Goal: Task Accomplishment & Management: Manage account settings

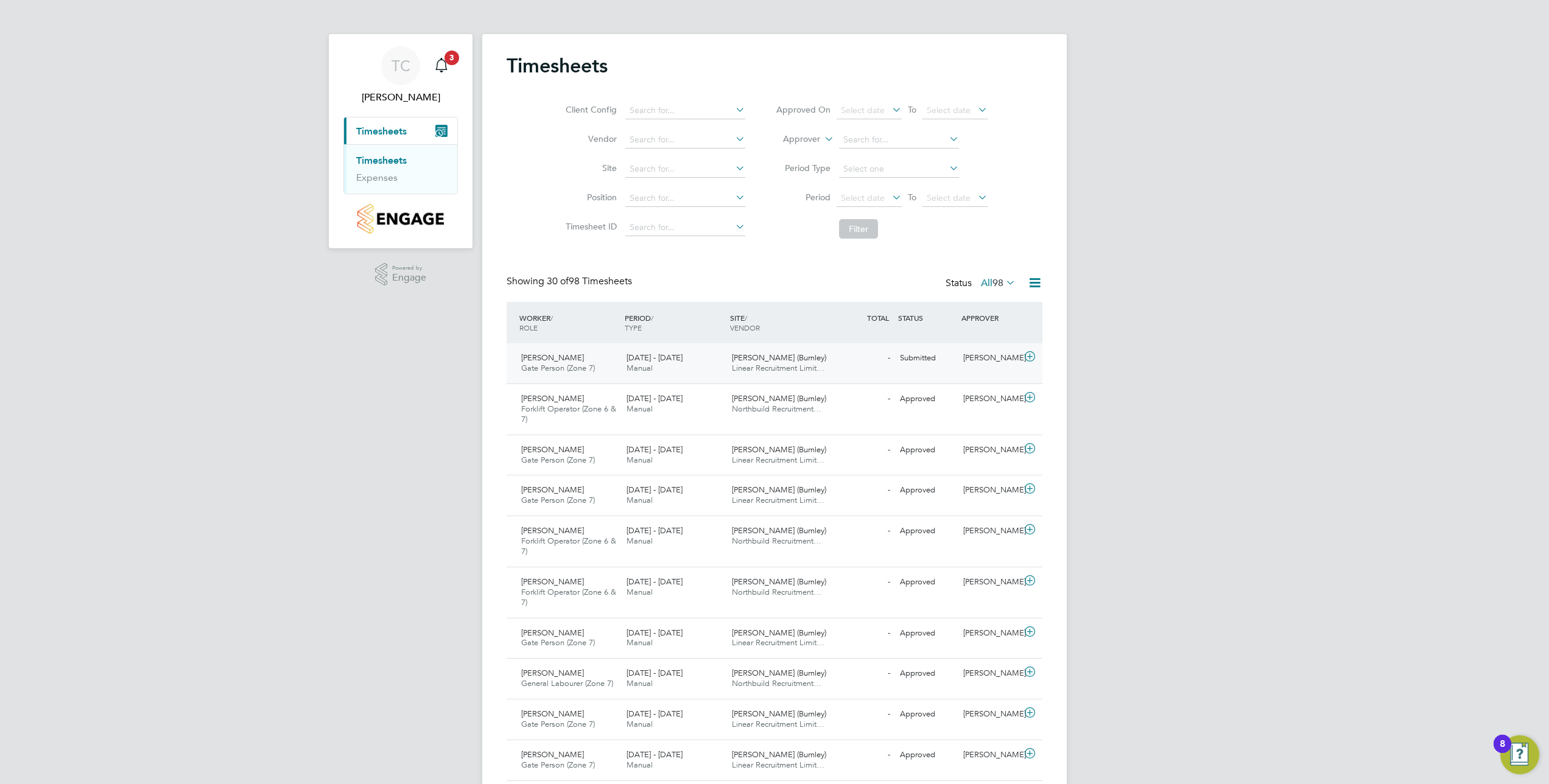
click at [768, 359] on span "[PERSON_NAME] (Burnley)" at bounding box center [779, 358] width 94 height 10
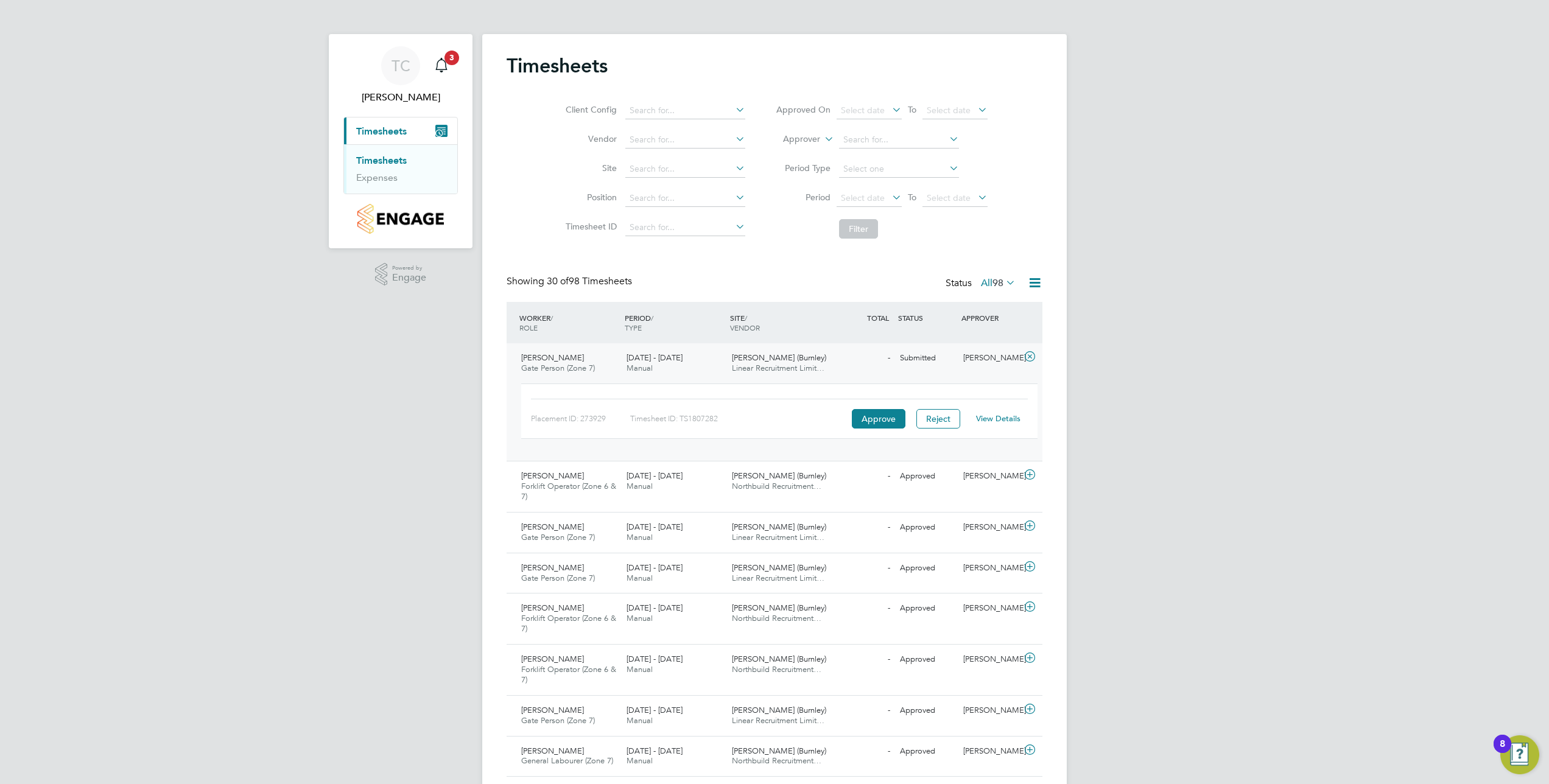
click at [1005, 419] on link "View Details" at bounding box center [999, 419] width 45 height 10
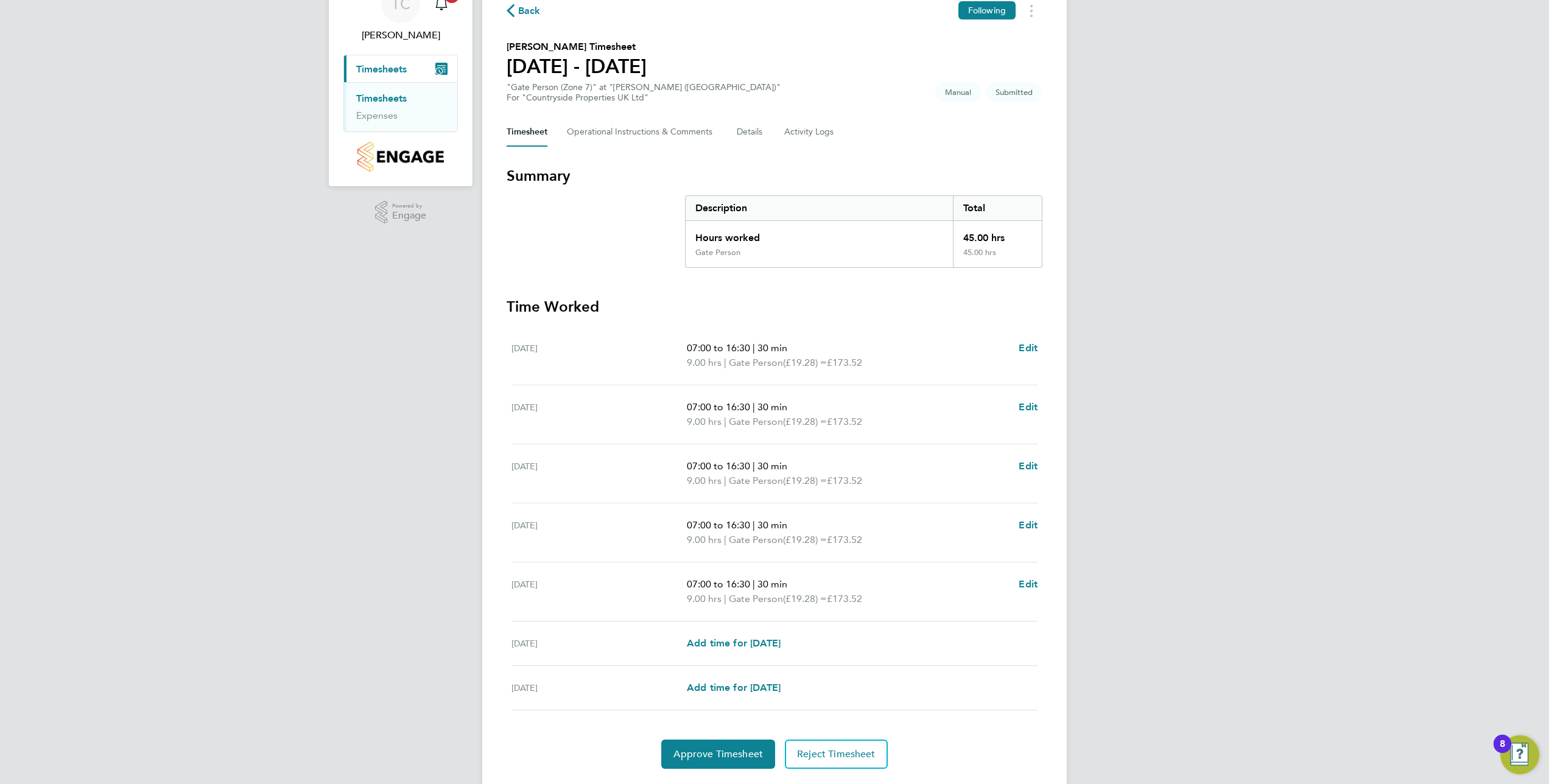
scroll to position [98, 0]
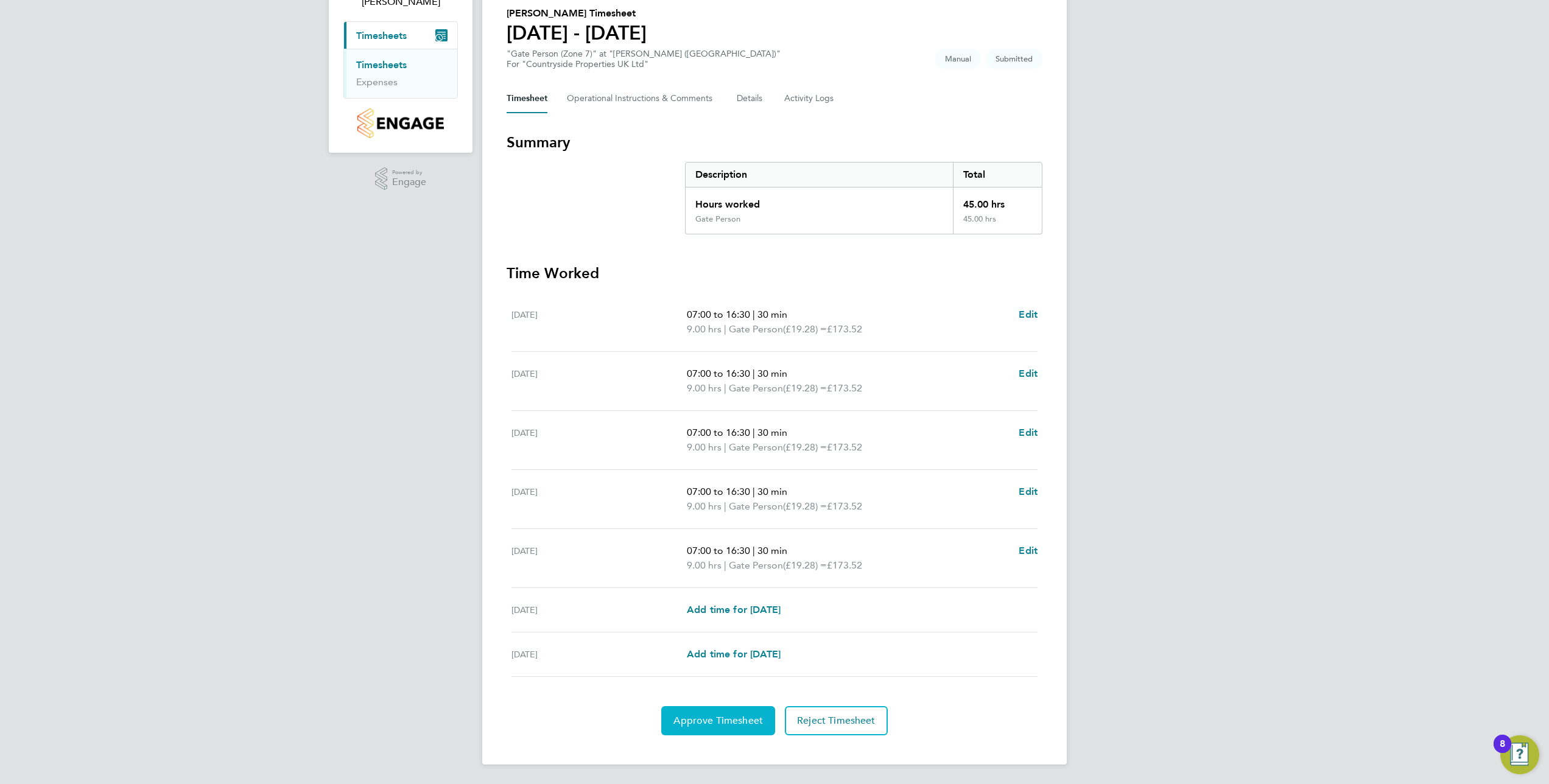
click at [711, 716] on span "Approve Timesheet" at bounding box center [718, 721] width 89 height 12
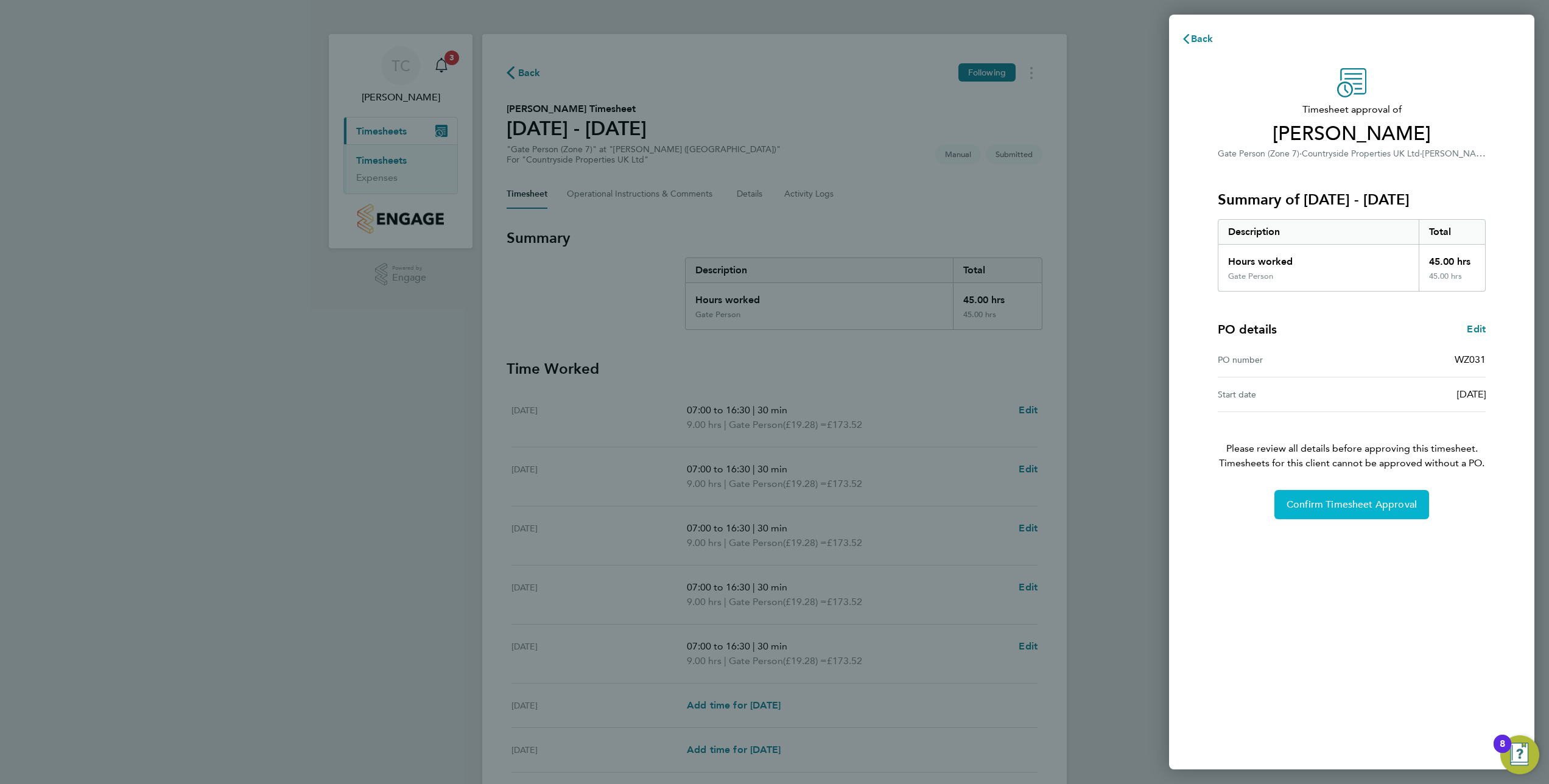
click at [1384, 502] on span "Confirm Timesheet Approval" at bounding box center [1352, 504] width 130 height 12
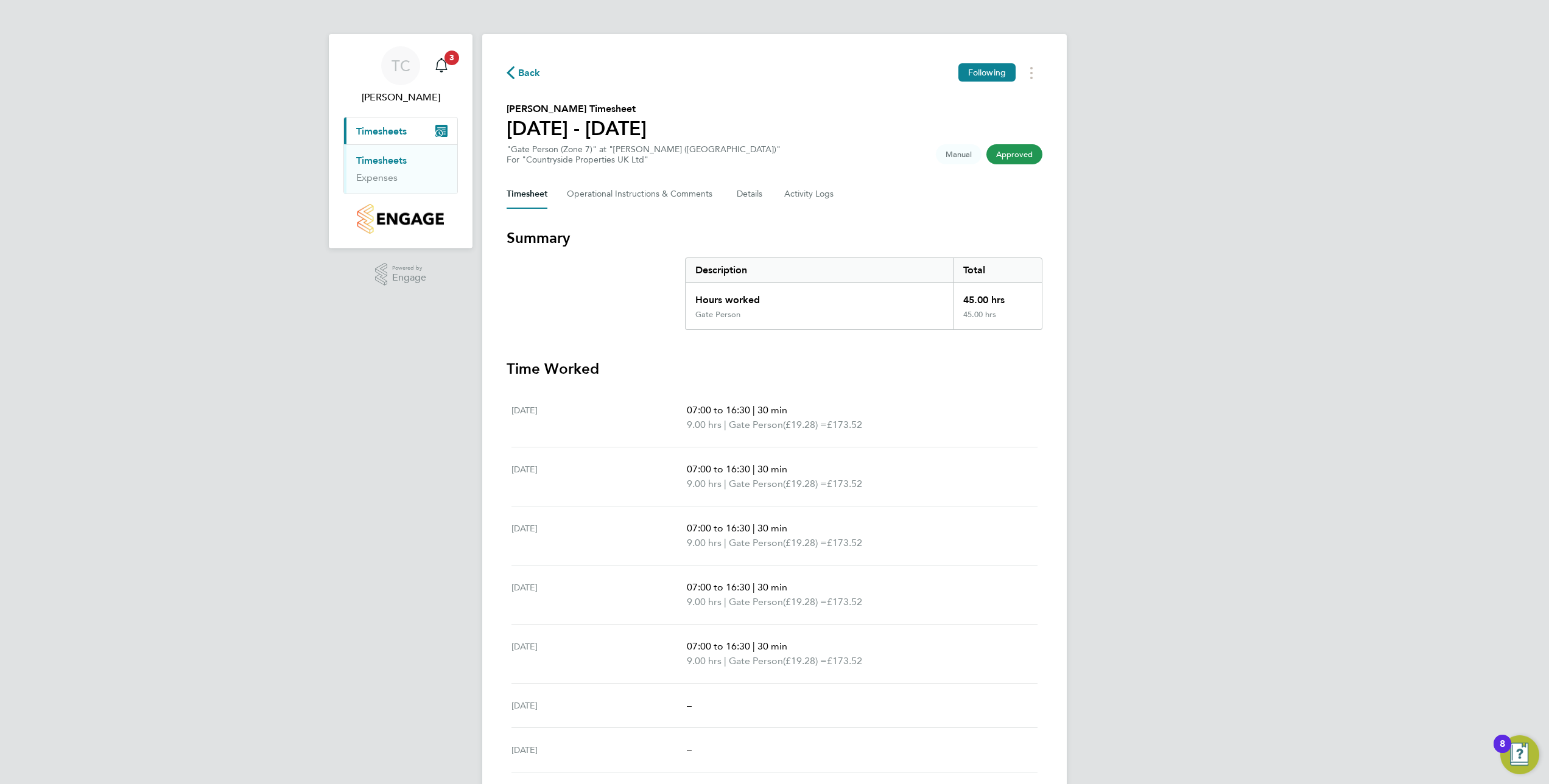
click at [519, 69] on span "Back" at bounding box center [529, 73] width 22 height 15
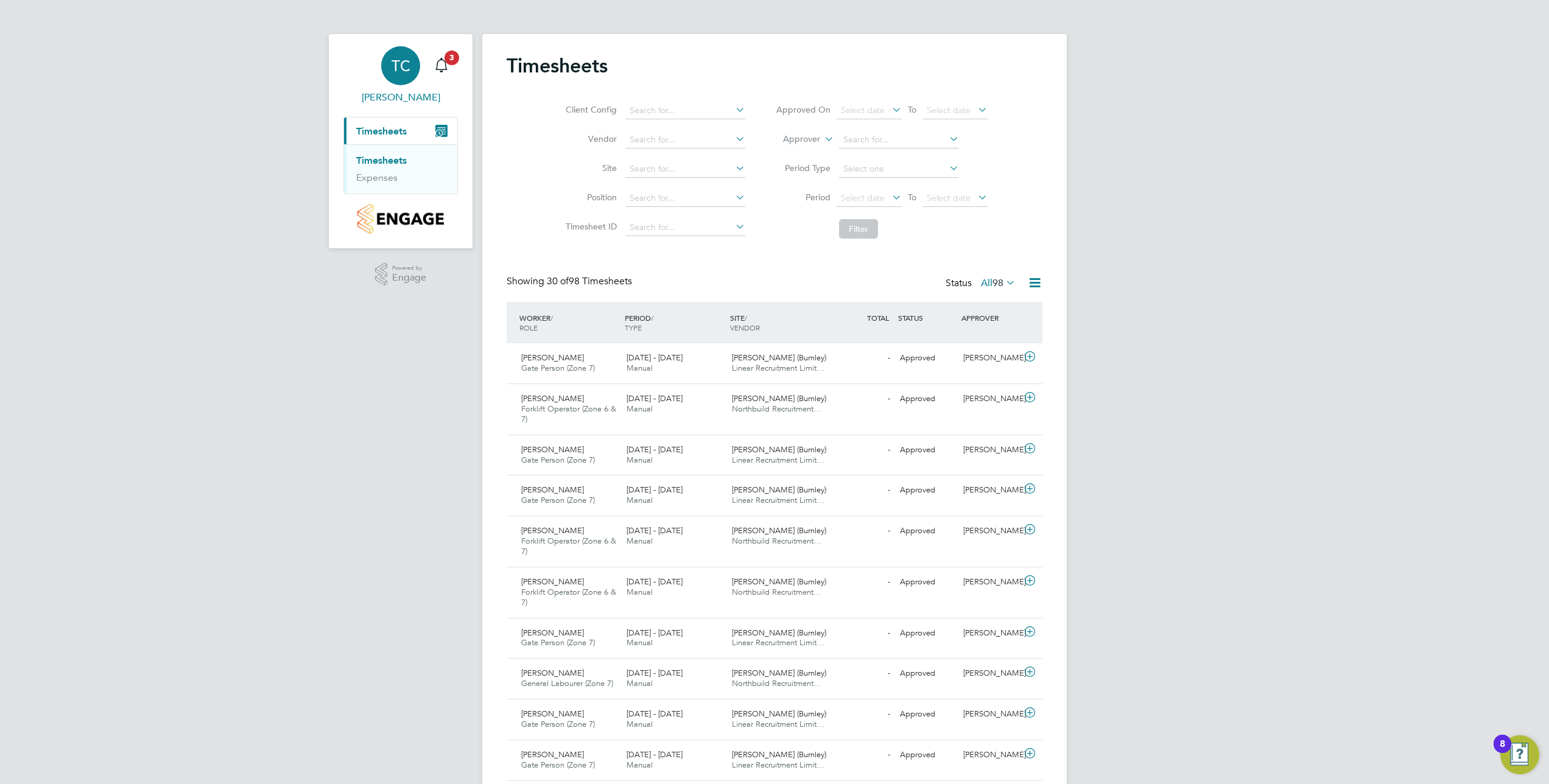
click at [405, 67] on span "TC" at bounding box center [401, 65] width 19 height 15
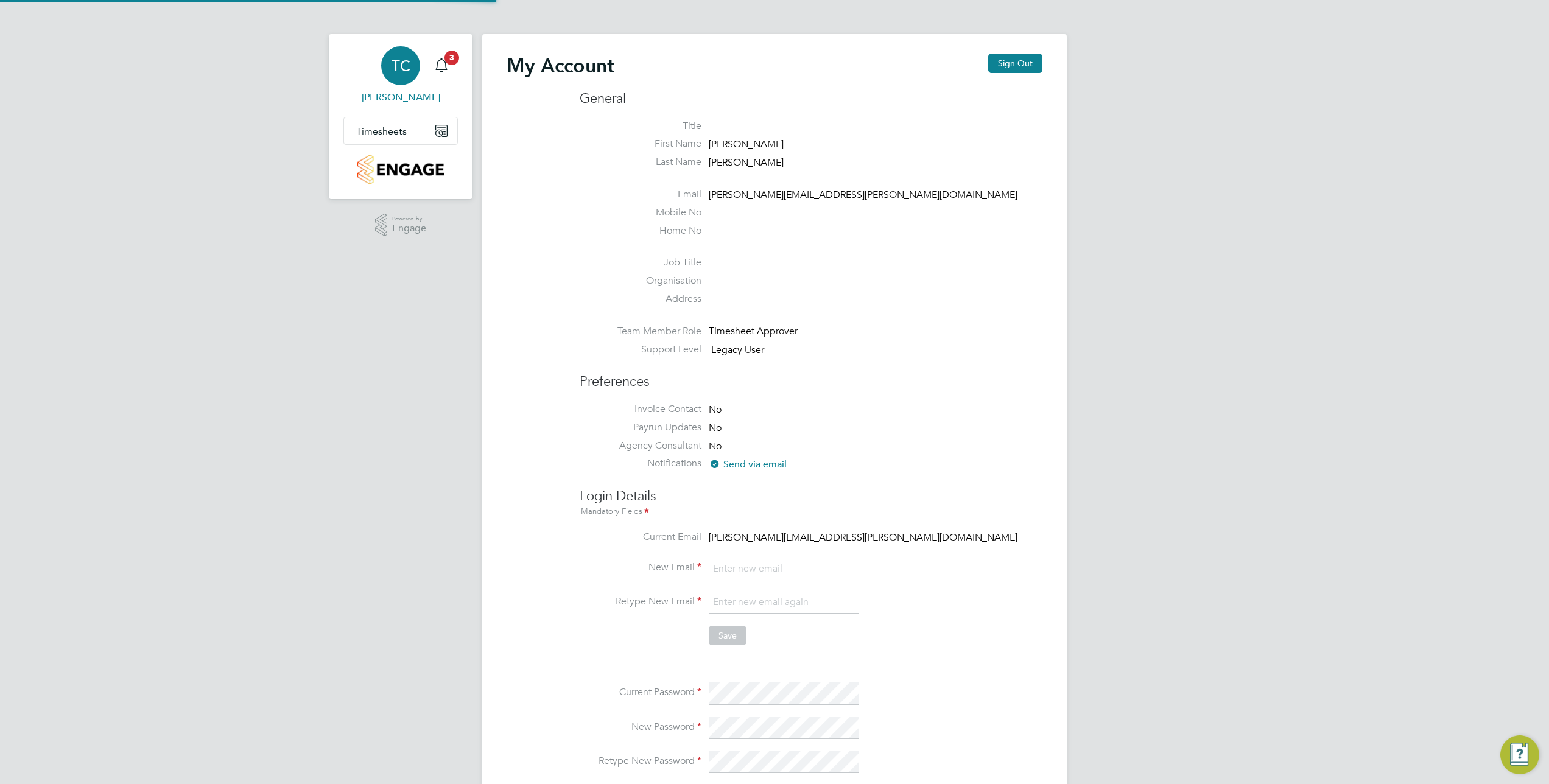
type input "[PERSON_NAME][EMAIL_ADDRESS][PERSON_NAME][DOMAIN_NAME]"
click at [1016, 49] on div "My Account Sign Out General Title First Name Tracey Last Name Cowburn Email tra…" at bounding box center [774, 542] width 584 height 1016
click at [1016, 62] on button "Sign Out" at bounding box center [1015, 63] width 54 height 20
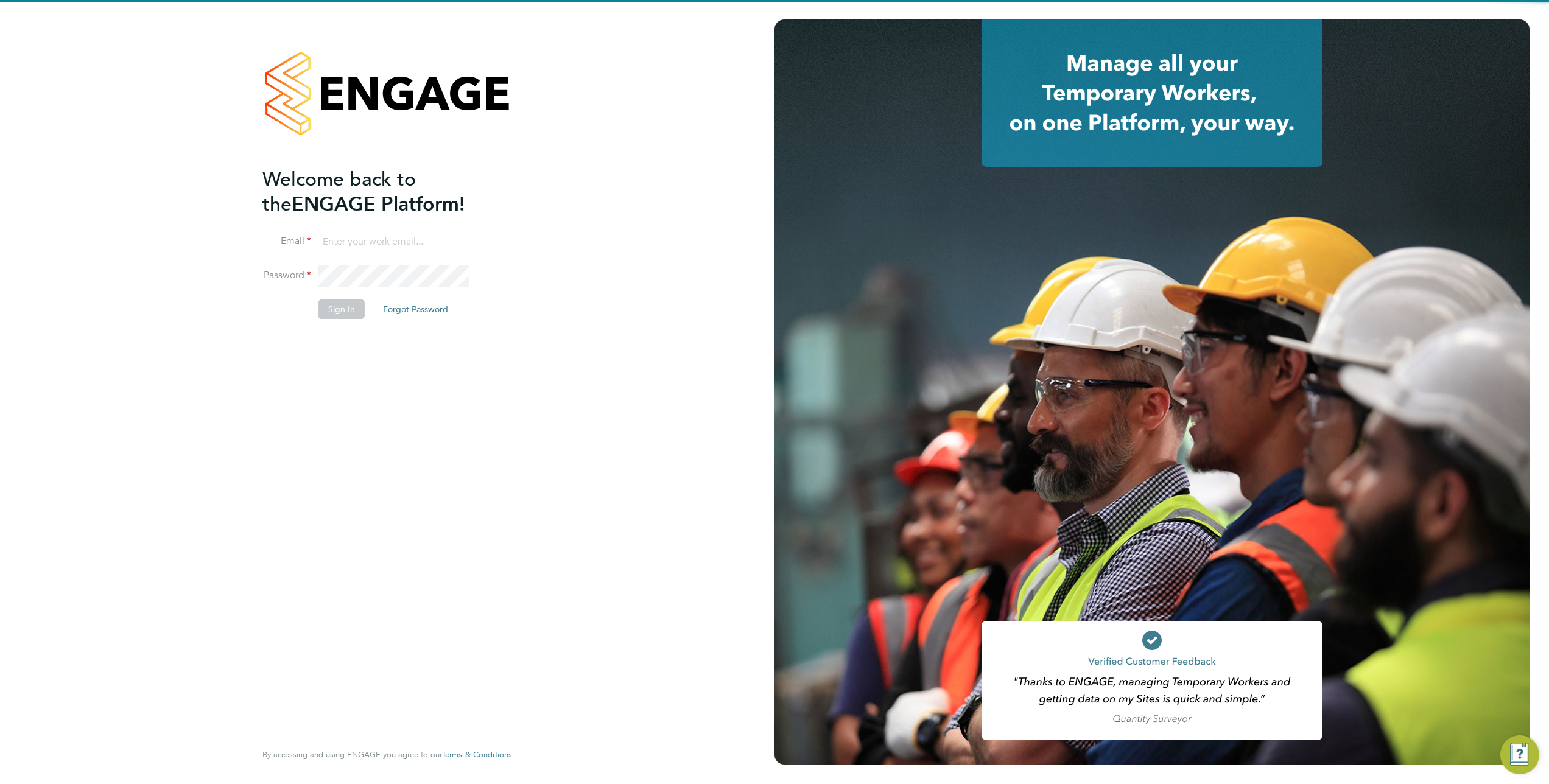
type input "[PERSON_NAME][EMAIL_ADDRESS][PERSON_NAME][DOMAIN_NAME]"
